Goal: Task Accomplishment & Management: Complete application form

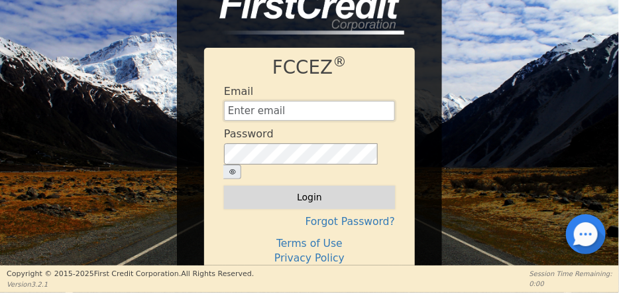
type input "[EMAIL_ADDRESS][DOMAIN_NAME]"
click at [325, 188] on button "Login" at bounding box center [309, 197] width 171 height 23
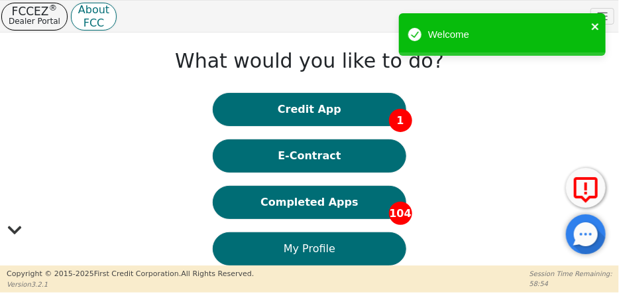
click at [596, 25] on icon "close" at bounding box center [595, 26] width 9 height 11
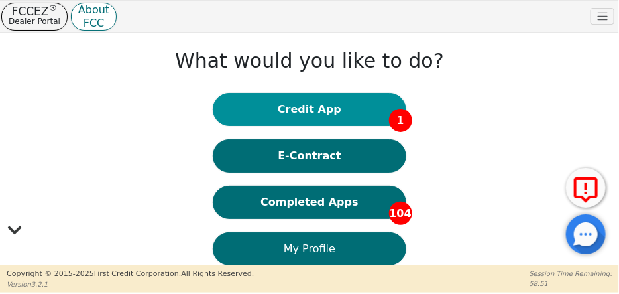
click at [368, 117] on button "Credit App 1" at bounding box center [309, 109] width 193 height 33
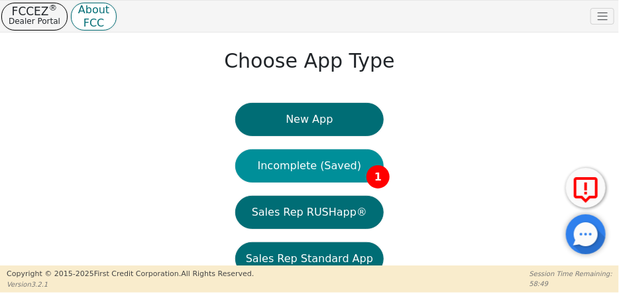
click at [378, 171] on span "1" at bounding box center [377, 176] width 23 height 23
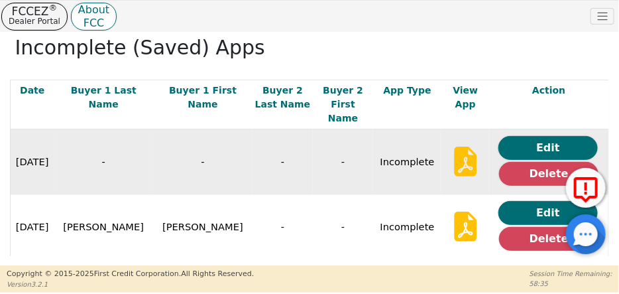
click at [455, 146] on icon at bounding box center [466, 161] width 23 height 30
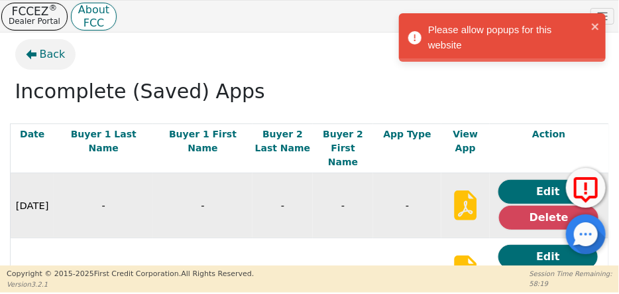
click at [54, 55] on span "Back" at bounding box center [53, 54] width 26 height 16
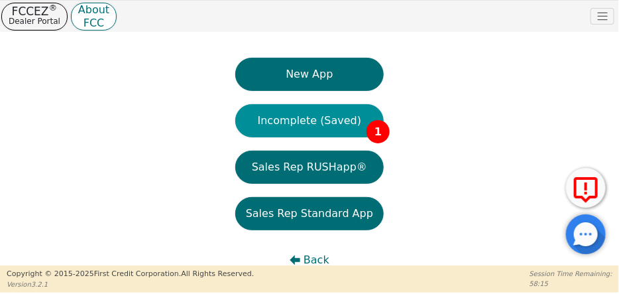
click at [314, 125] on button "Incomplete (Saved) 1" at bounding box center [309, 120] width 148 height 33
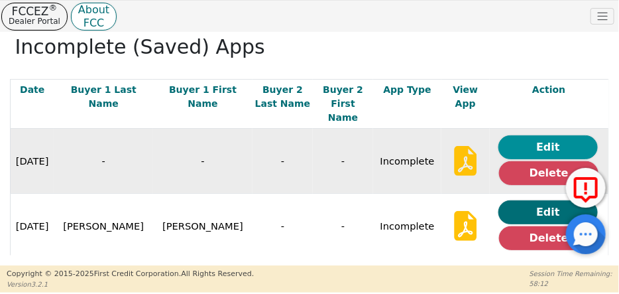
click at [530, 135] on button "Edit" at bounding box center [547, 147] width 99 height 24
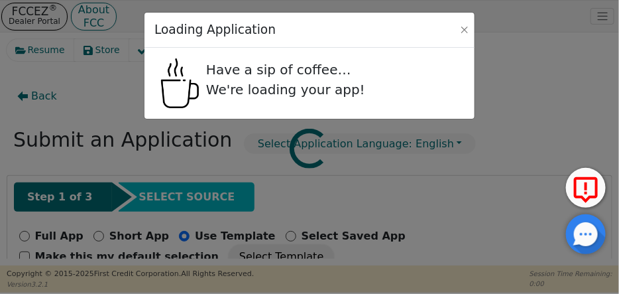
radio input "false"
radio input "true"
checkbox input "false"
radio input "true"
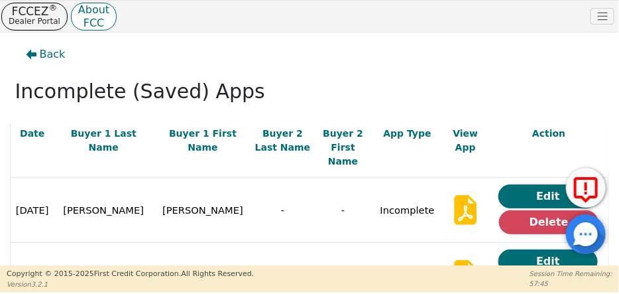
scroll to position [203, 0]
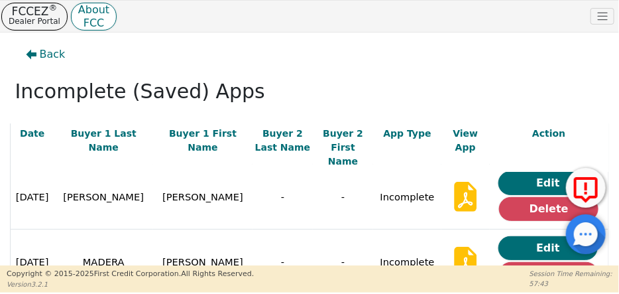
drag, startPoint x: 597, startPoint y: 218, endPoint x: 604, endPoint y: 191, distance: 27.5
click at [597, 217] on div at bounding box center [586, 234] width 40 height 40
